Goal: Task Accomplishment & Management: Manage account settings

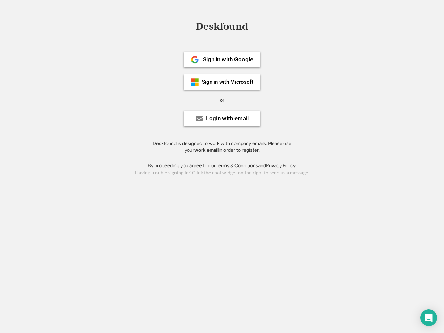
click at [222, 99] on div "or" at bounding box center [222, 100] width 5 height 7
click at [222, 28] on div "Deskfound" at bounding box center [222, 26] width 59 height 11
click at [190, 26] on div "Deskfound" at bounding box center [222, 27] width 444 height 13
click at [222, 28] on div "Deskfound" at bounding box center [222, 26] width 59 height 11
click at [222, 100] on div "or" at bounding box center [222, 100] width 5 height 7
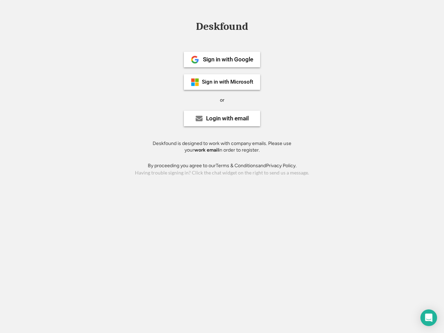
click at [222, 59] on div "Sign in with Google" at bounding box center [228, 60] width 50 height 6
click at [228, 59] on div "Sign in with Google" at bounding box center [228, 60] width 50 height 6
click at [195, 60] on img at bounding box center [195, 60] width 8 height 8
click at [222, 82] on div "Sign in with Microsoft" at bounding box center [227, 82] width 51 height 5
click at [228, 82] on div "Sign in with Microsoft" at bounding box center [227, 82] width 51 height 5
